Goal: Transaction & Acquisition: Book appointment/travel/reservation

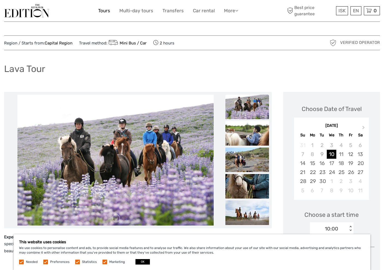
click at [102, 11] on link "Tours" at bounding box center [104, 11] width 12 height 8
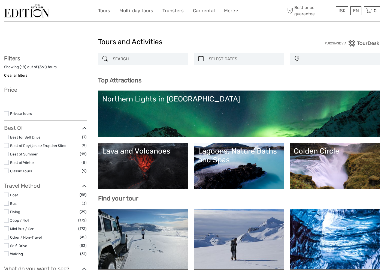
select select
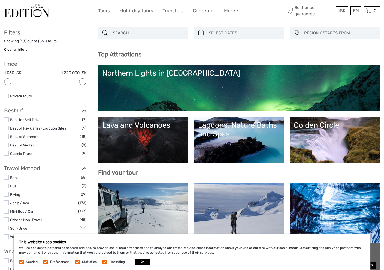
scroll to position [29, 0]
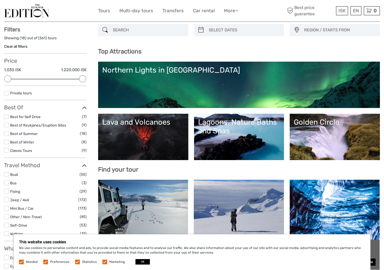
click at [344, 153] on link "Golden Circle" at bounding box center [335, 137] width 82 height 38
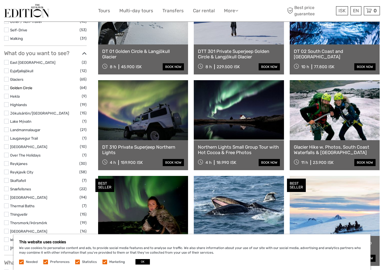
click at [19, 86] on link "Golden Circle" at bounding box center [21, 88] width 22 height 4
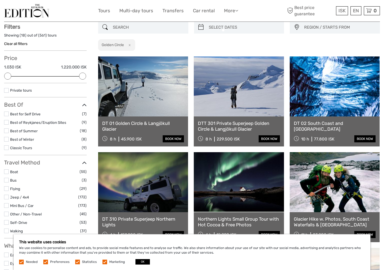
scroll to position [31, 0]
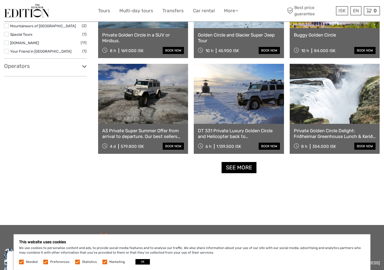
scroll to position [507, 0]
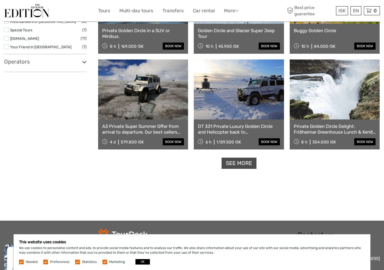
click at [232, 168] on link "See more" at bounding box center [239, 162] width 35 height 11
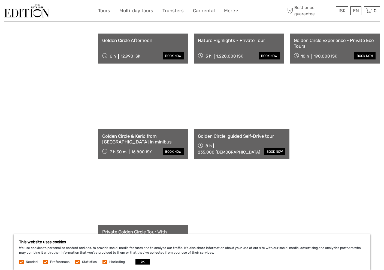
scroll to position [1077, 0]
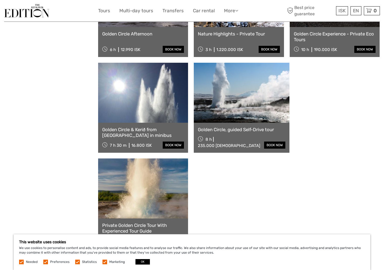
click at [235, 256] on link "See more" at bounding box center [239, 261] width 35 height 11
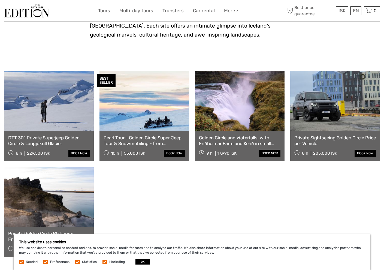
scroll to position [242, 0]
